Goal: Information Seeking & Learning: Find specific page/section

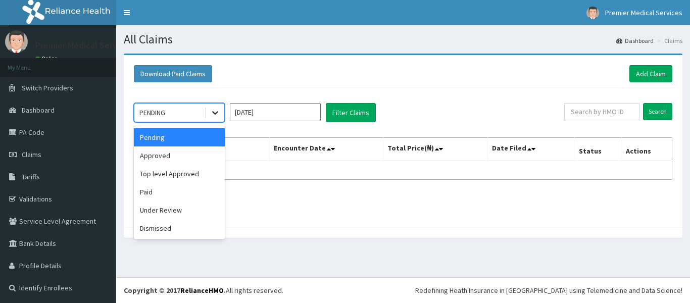
click at [209, 109] on div at bounding box center [215, 113] width 18 height 18
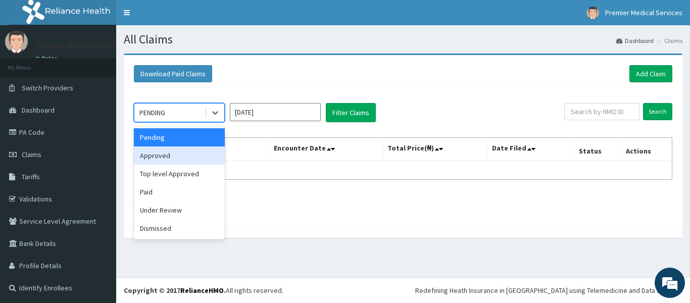
click at [169, 156] on div "Approved" at bounding box center [179, 155] width 91 height 18
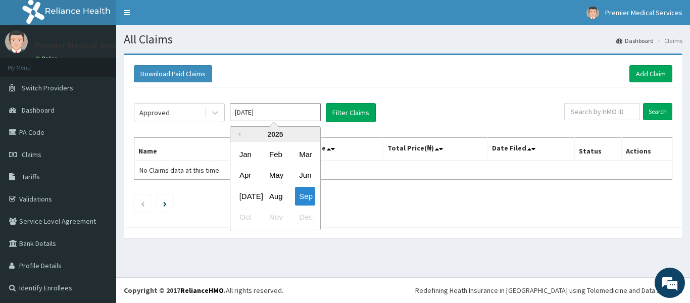
click at [284, 107] on input "Sep 2025" at bounding box center [275, 112] width 91 height 18
click at [302, 196] on div "Sep" at bounding box center [305, 196] width 20 height 19
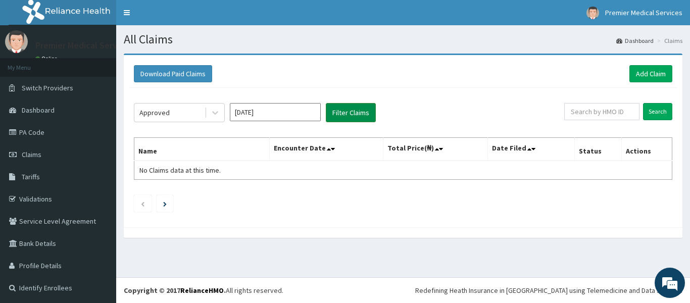
click at [346, 116] on button "Filter Claims" at bounding box center [351, 112] width 50 height 19
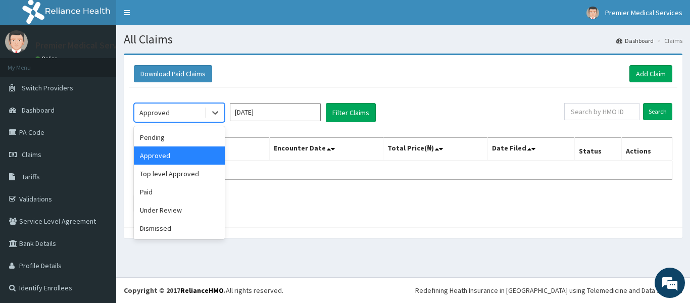
click at [190, 113] on div "Approved" at bounding box center [169, 113] width 70 height 16
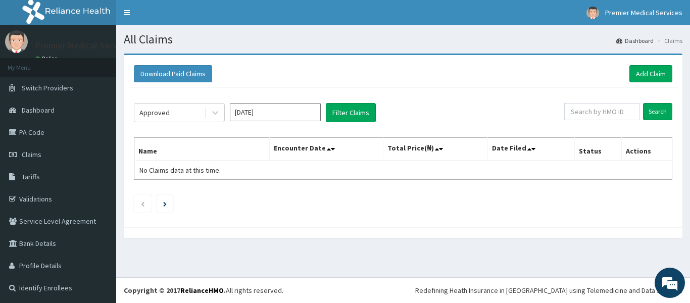
click at [285, 72] on div "Download Paid Claims Add Claim" at bounding box center [403, 73] width 538 height 17
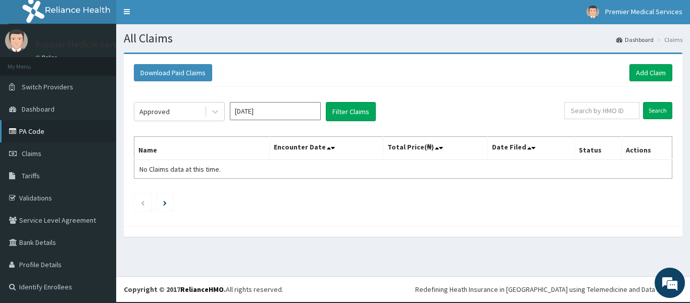
click at [36, 131] on link "PA Code" at bounding box center [58, 131] width 116 height 22
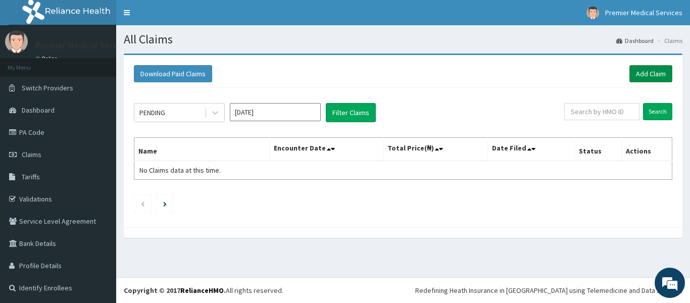
click at [642, 76] on link "Add Claim" at bounding box center [650, 73] width 43 height 17
click at [78, 133] on link "PA Code" at bounding box center [58, 132] width 116 height 22
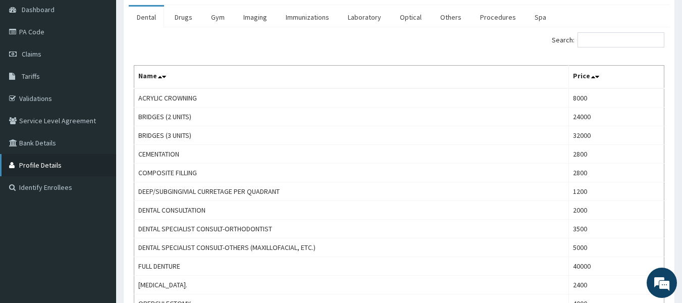
scroll to position [101, 0]
click at [100, 123] on link "Service Level Agreement" at bounding box center [58, 120] width 116 height 22
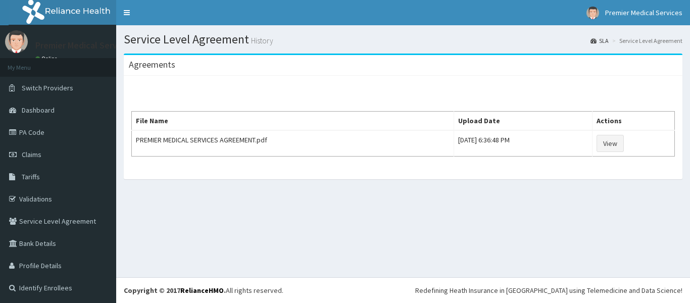
click at [37, 173] on span "Tariffs" at bounding box center [31, 176] width 18 height 9
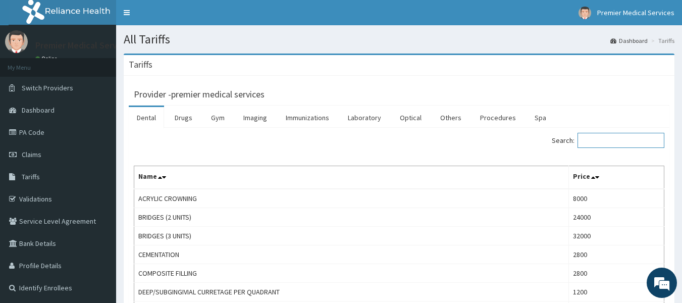
click at [610, 138] on input "Search:" at bounding box center [621, 140] width 87 height 15
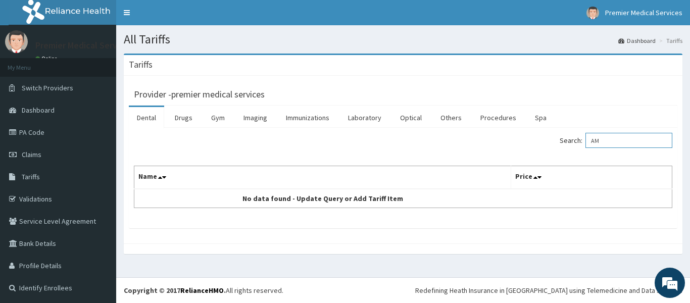
type input "A"
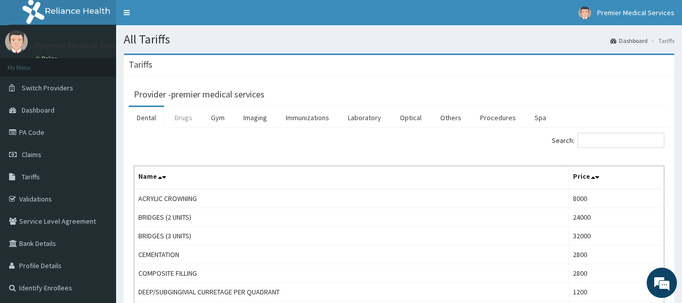
click at [187, 124] on link "Drugs" at bounding box center [184, 117] width 34 height 21
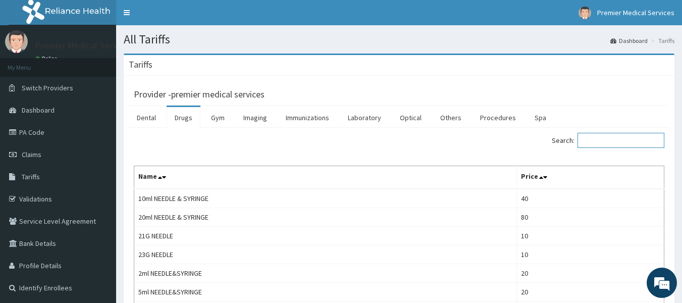
click at [605, 142] on input "Search:" at bounding box center [621, 140] width 87 height 15
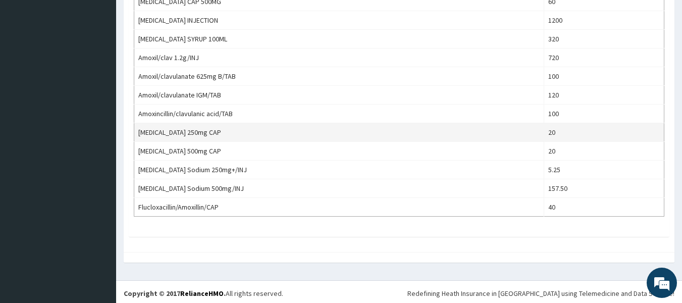
scroll to position [368, 0]
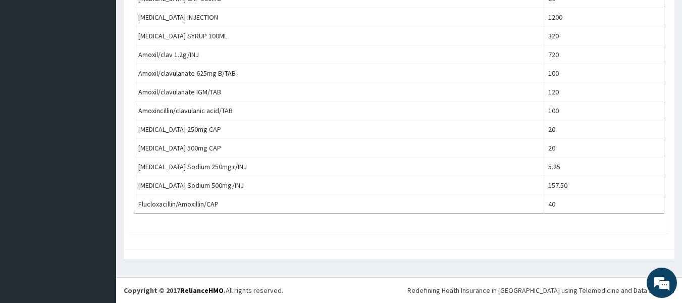
type input "AMOX"
